Goal: Information Seeking & Learning: Learn about a topic

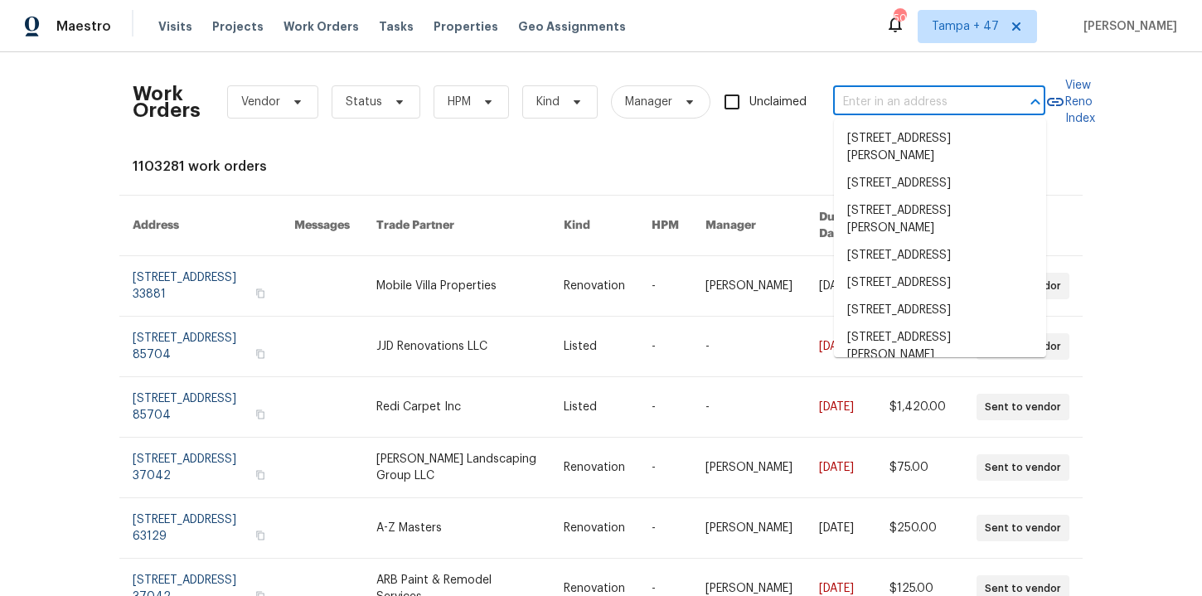
type input "[STREET_ADDRESS][PERSON_NAME]"
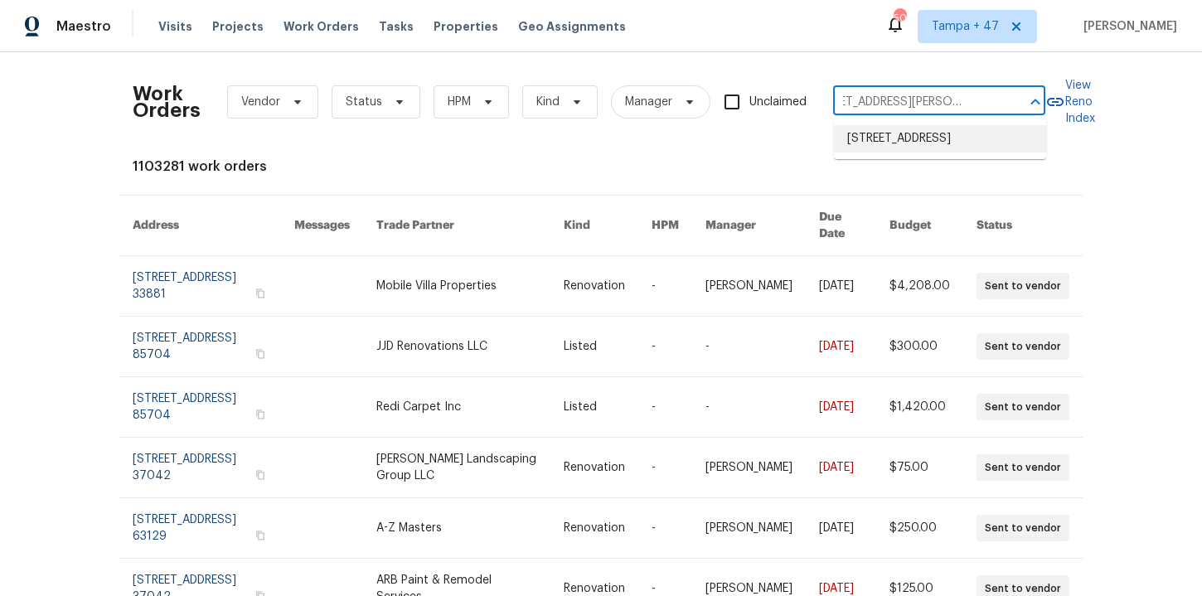
click at [902, 136] on li "[STREET_ADDRESS]" at bounding box center [940, 138] width 212 height 27
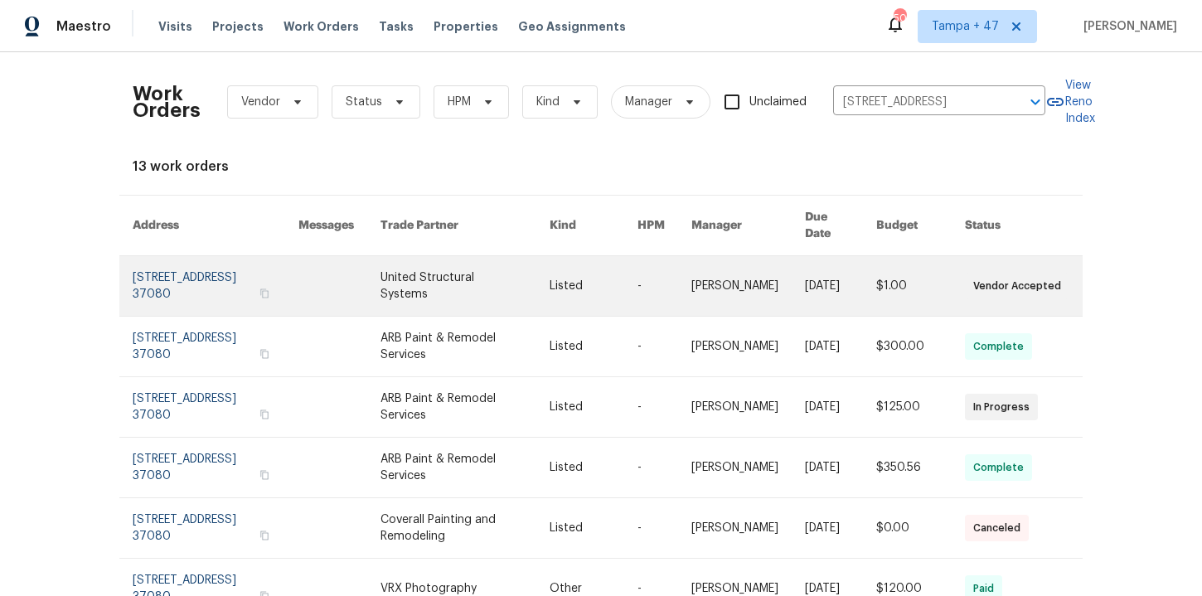
click at [172, 275] on link at bounding box center [216, 286] width 166 height 60
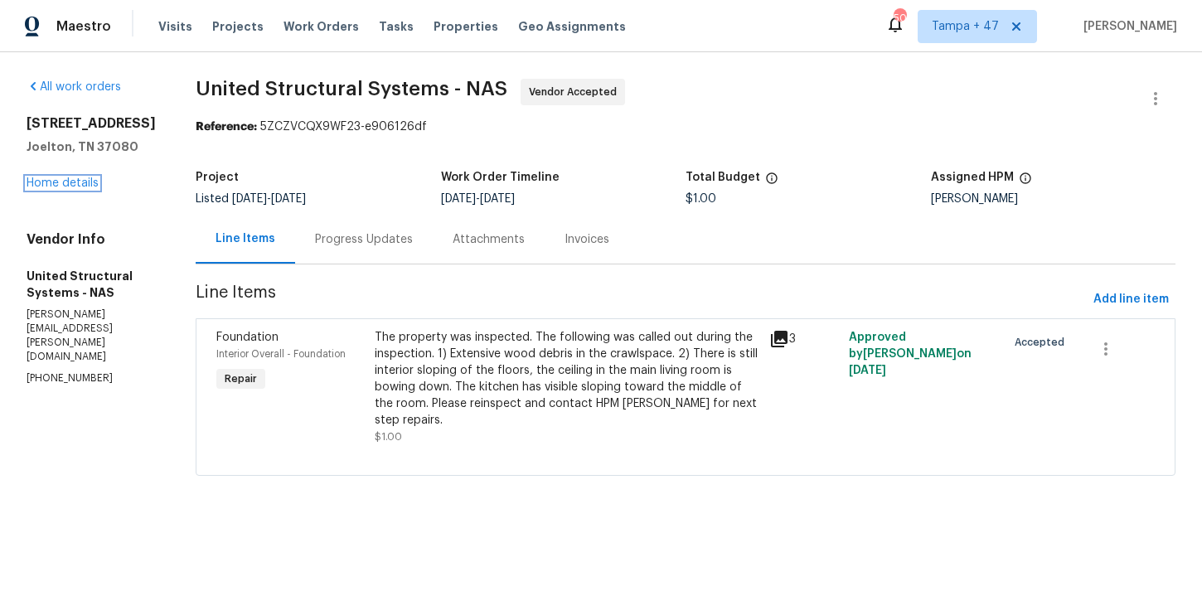
click at [70, 182] on link "Home details" at bounding box center [63, 183] width 72 height 12
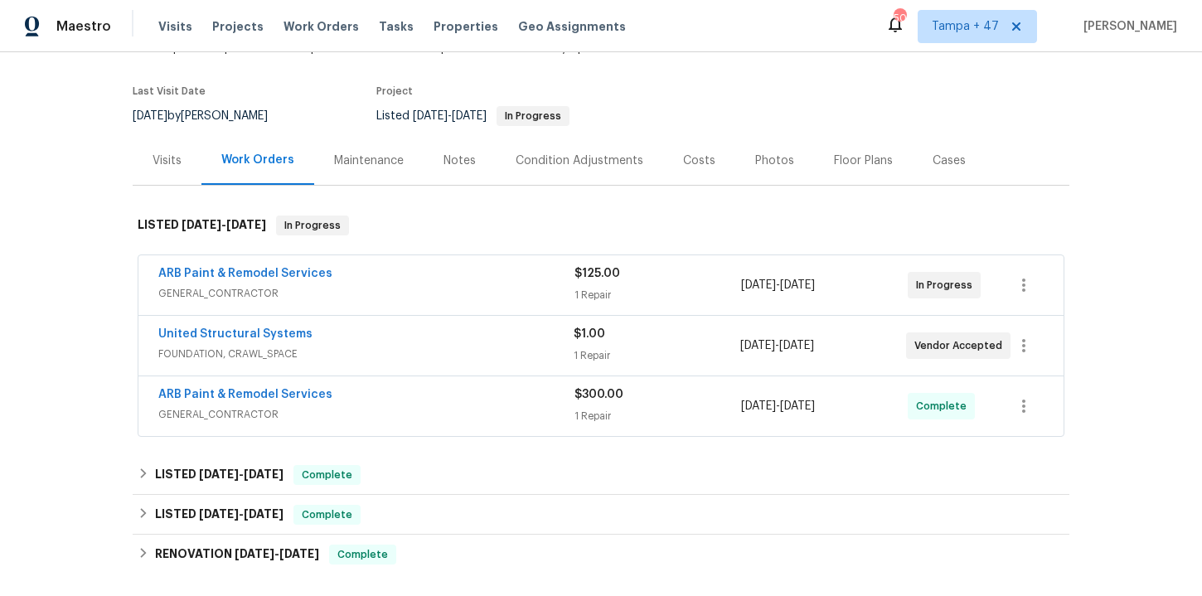
scroll to position [215, 0]
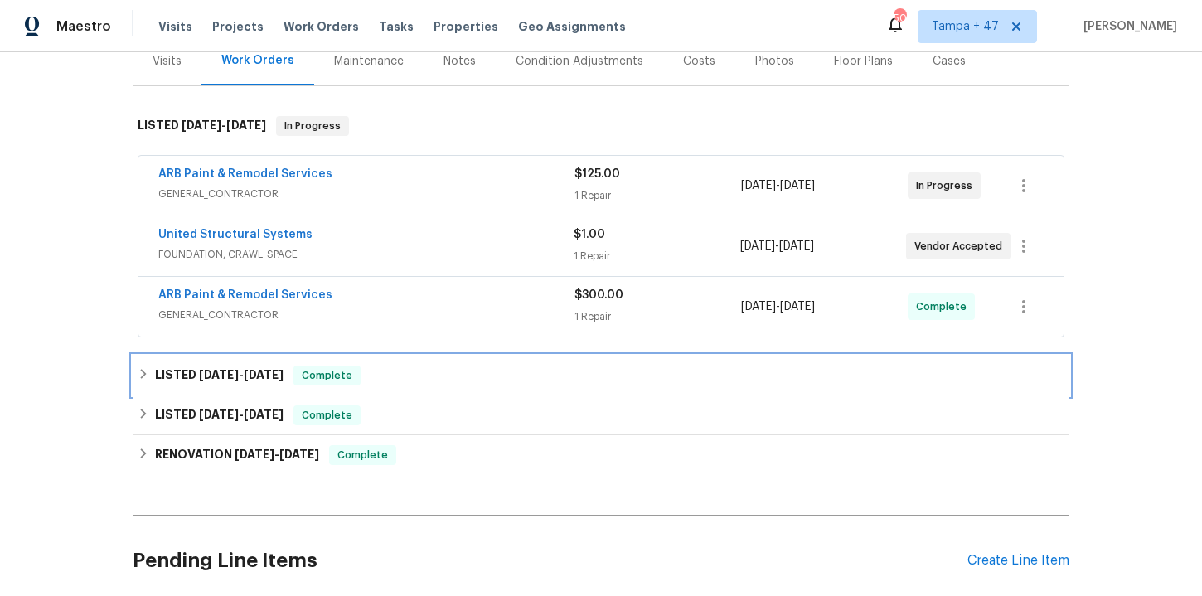
click at [418, 375] on div "LISTED [DATE] - [DATE] Complete" at bounding box center [601, 375] width 926 height 20
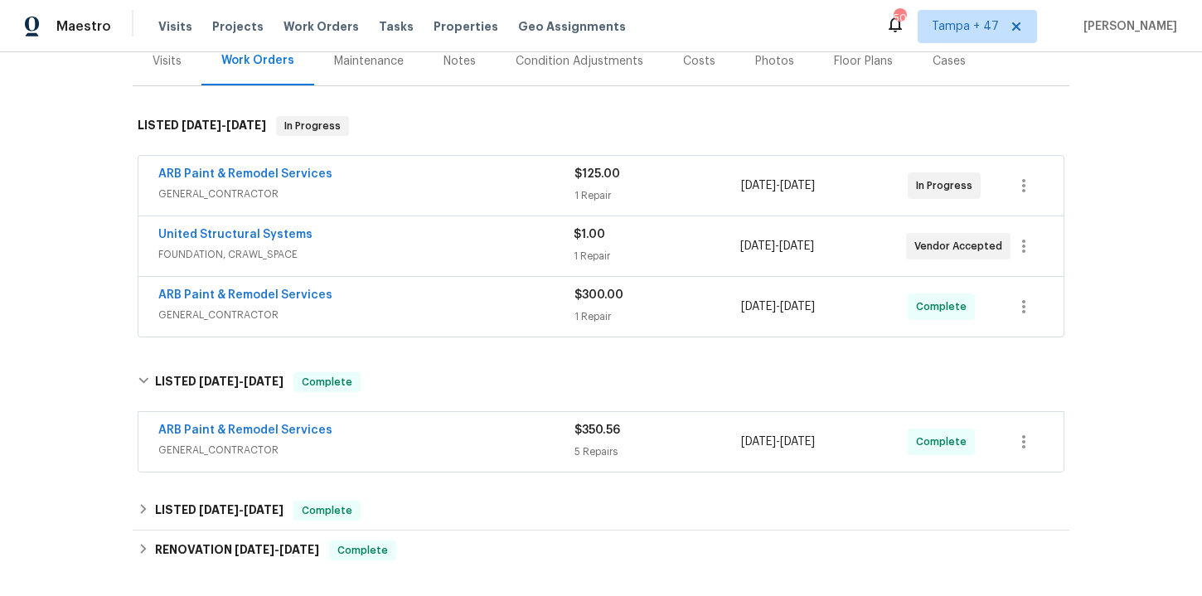
click at [439, 447] on span "GENERAL_CONTRACTOR" at bounding box center [366, 450] width 416 height 17
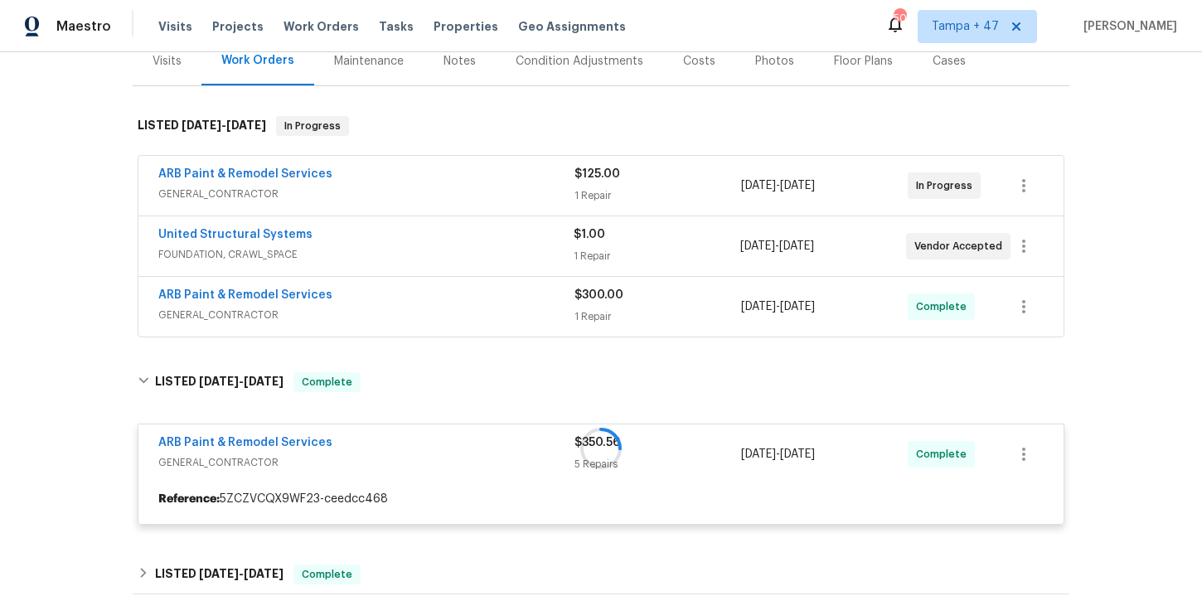
click at [464, 301] on div "ARB Paint & Remodel Services" at bounding box center [366, 297] width 416 height 20
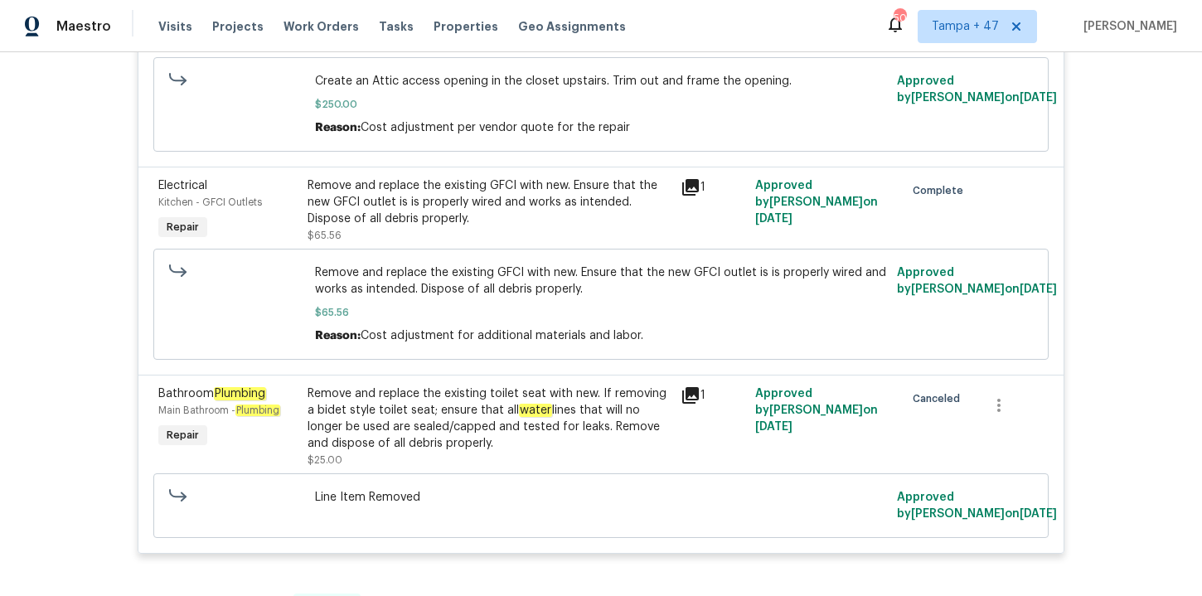
scroll to position [1367, 0]
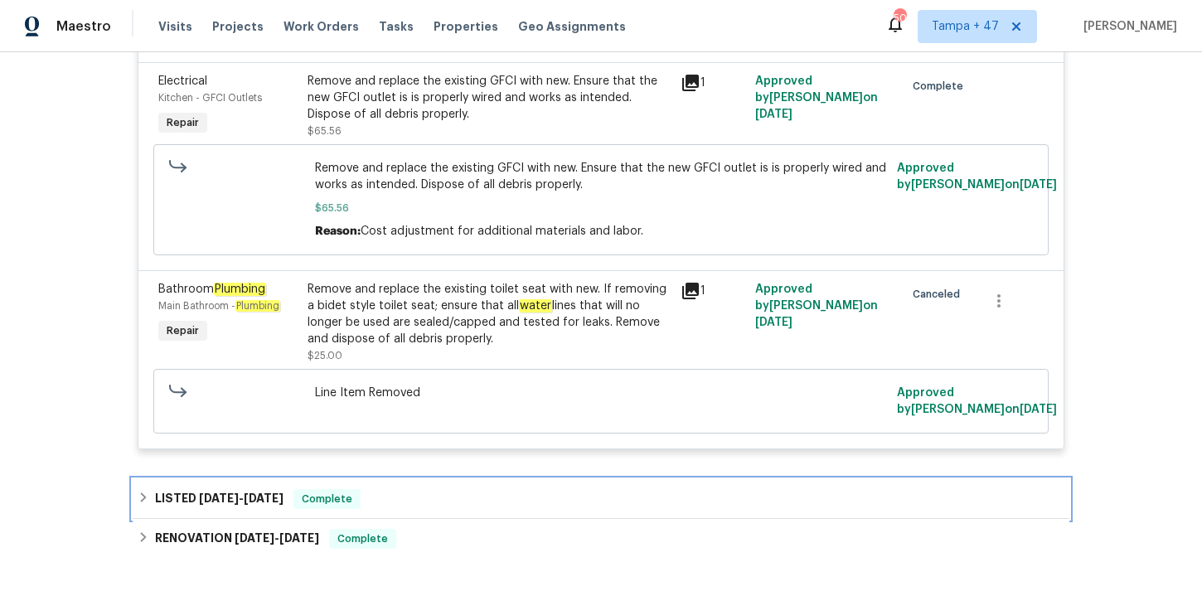
click at [436, 503] on div "LISTED [DATE] - [DATE] Complete" at bounding box center [601, 499] width 926 height 20
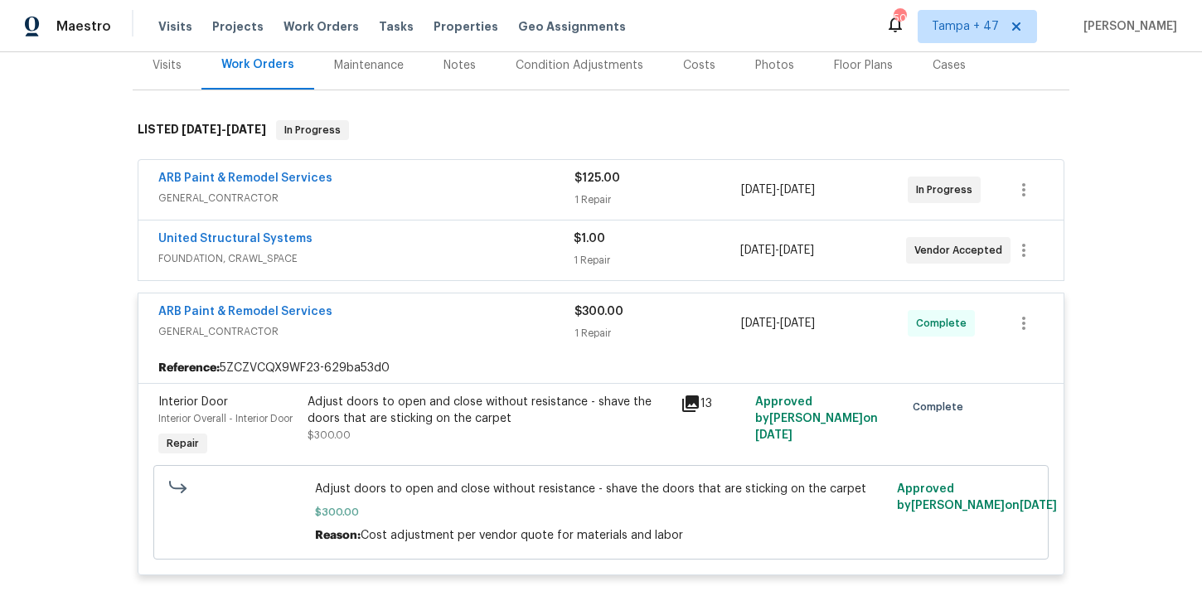
scroll to position [161, 0]
